Goal: Find specific page/section: Find specific page/section

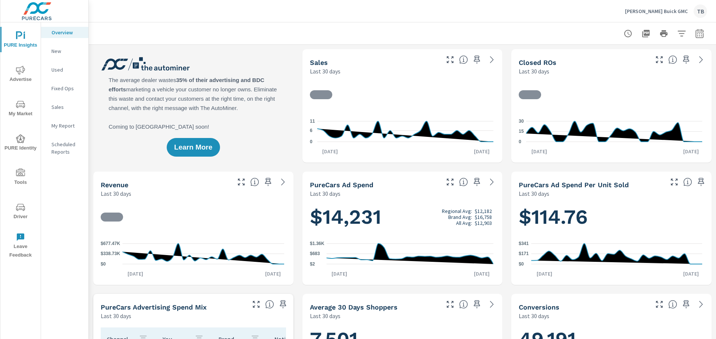
scroll to position [0, 0]
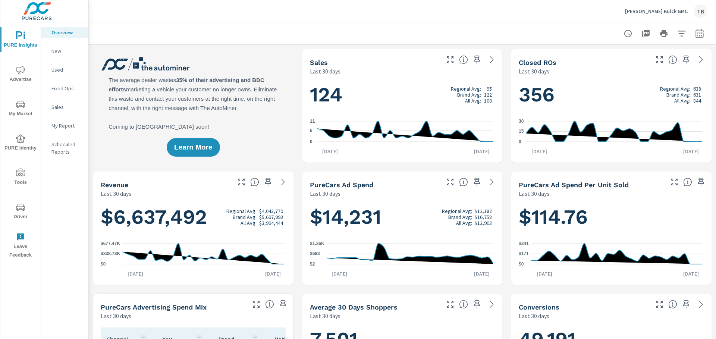
click at [64, 51] on p "New" at bounding box center [66, 50] width 31 height 7
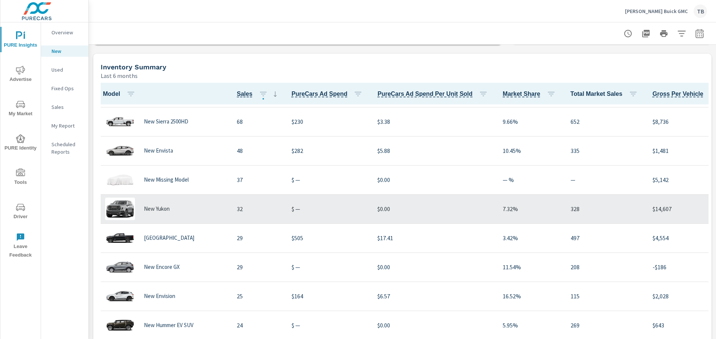
scroll to position [187, 0]
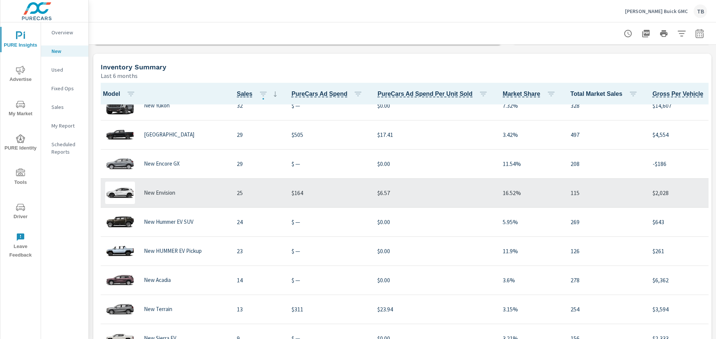
scroll to position [357, 0]
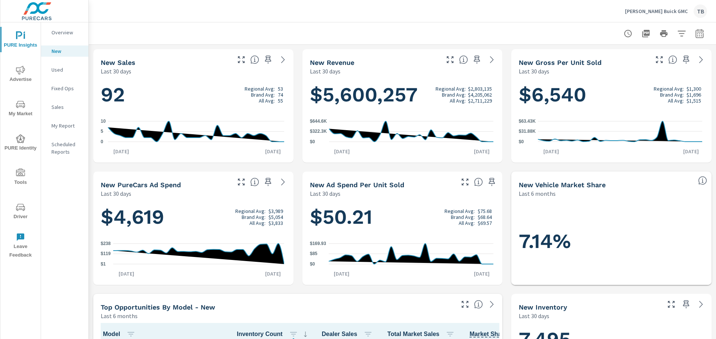
click at [28, 144] on span "PURE Identity" at bounding box center [21, 143] width 36 height 18
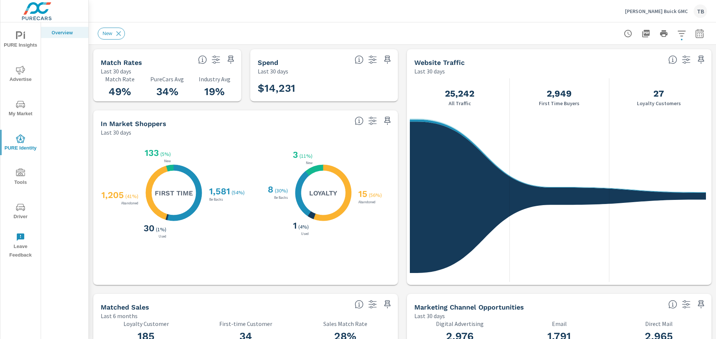
scroll to position [0, 0]
